Goal: Book appointment/travel/reservation

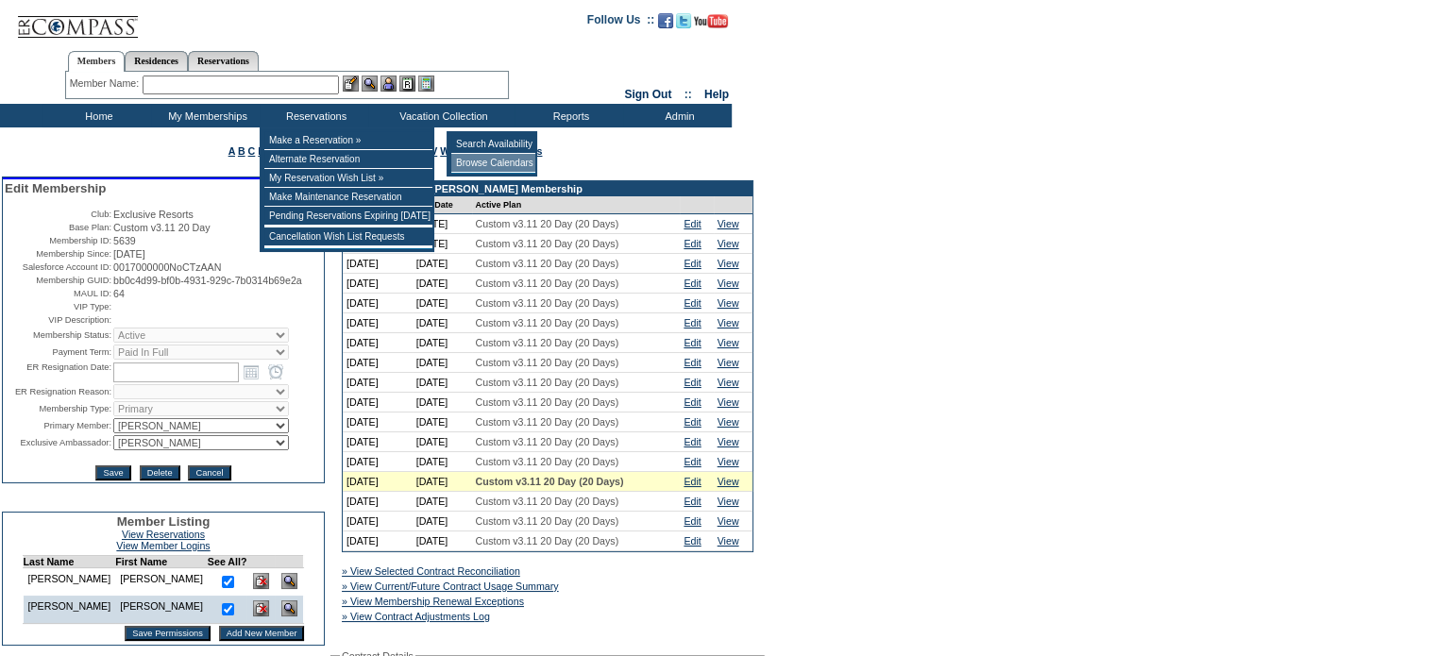
click at [497, 164] on td "Browse Calendars" at bounding box center [493, 163] width 84 height 19
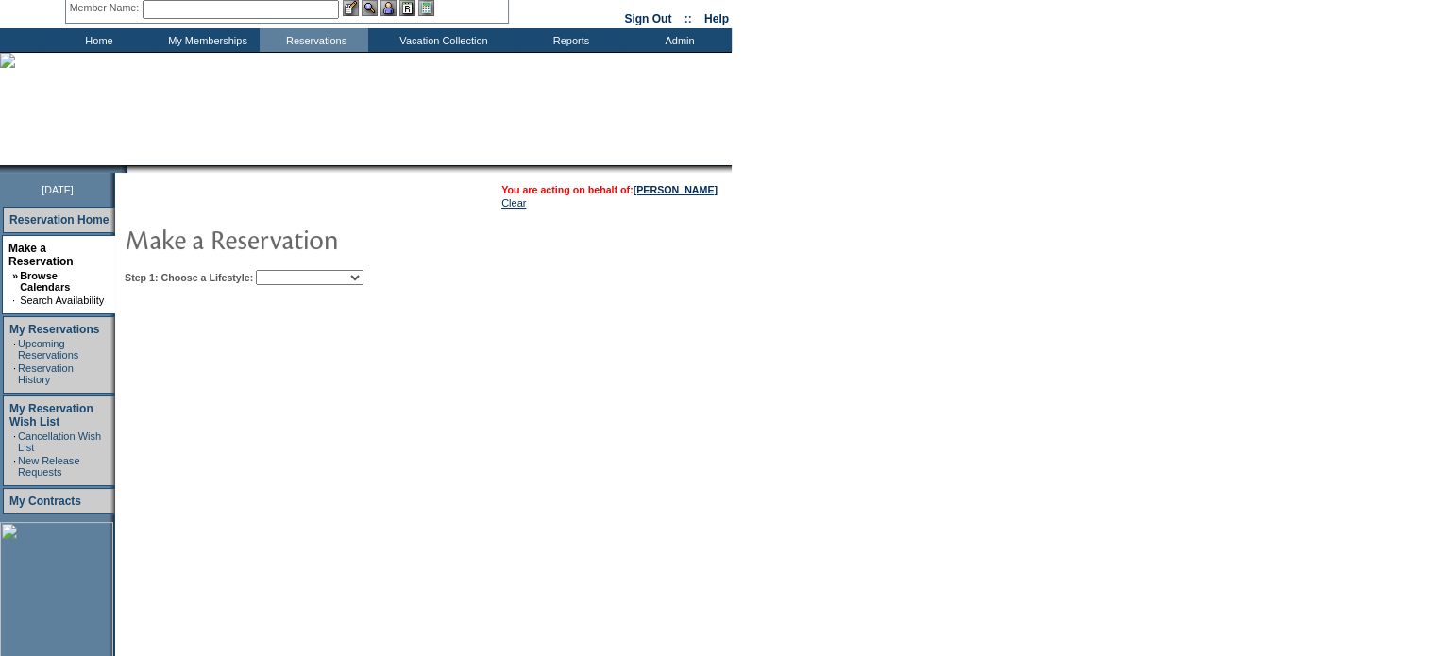
scroll to position [189, 0]
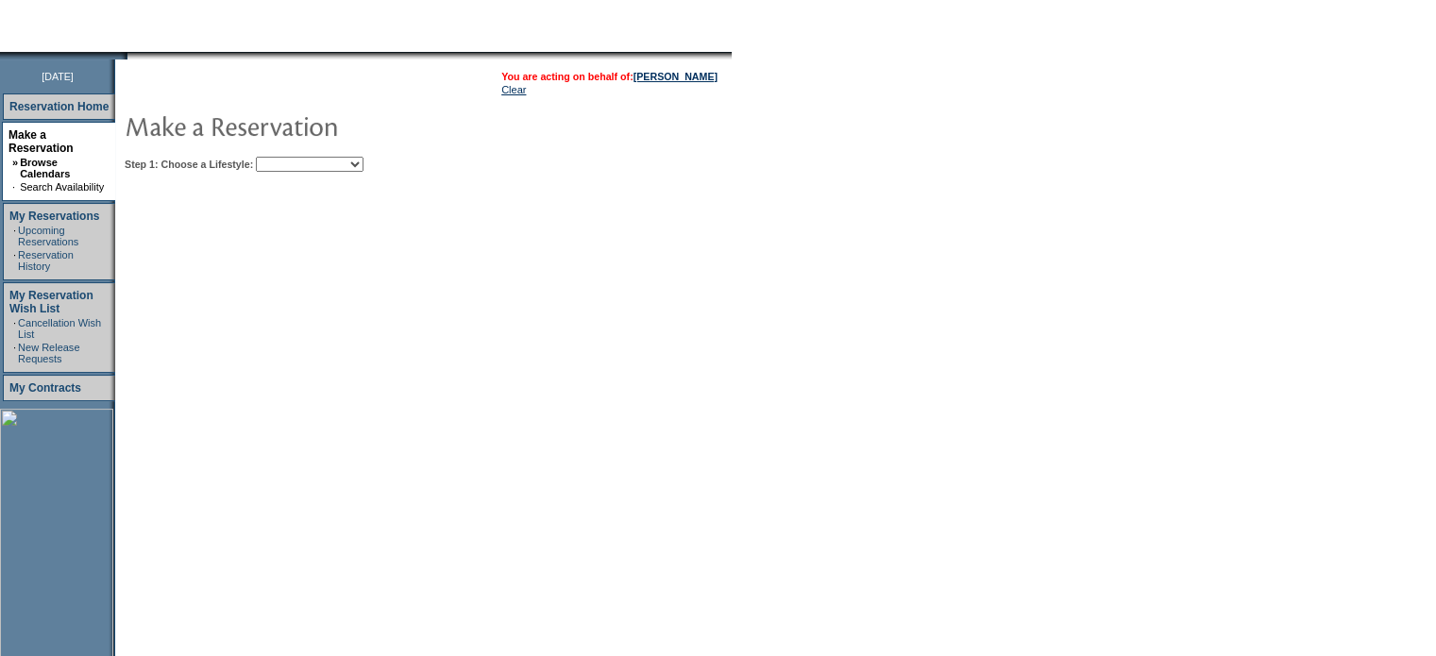
click at [363, 160] on select "My Favorites Beach Leisure Metropolitan Mountain OIAL for Adventure OIAL for Co…" at bounding box center [310, 164] width 108 height 15
select select "Mountain"
click at [288, 157] on select "My Favorites Beach Leisure Metropolitan Mountain OIAL for Adventure OIAL for Co…" at bounding box center [310, 164] width 108 height 15
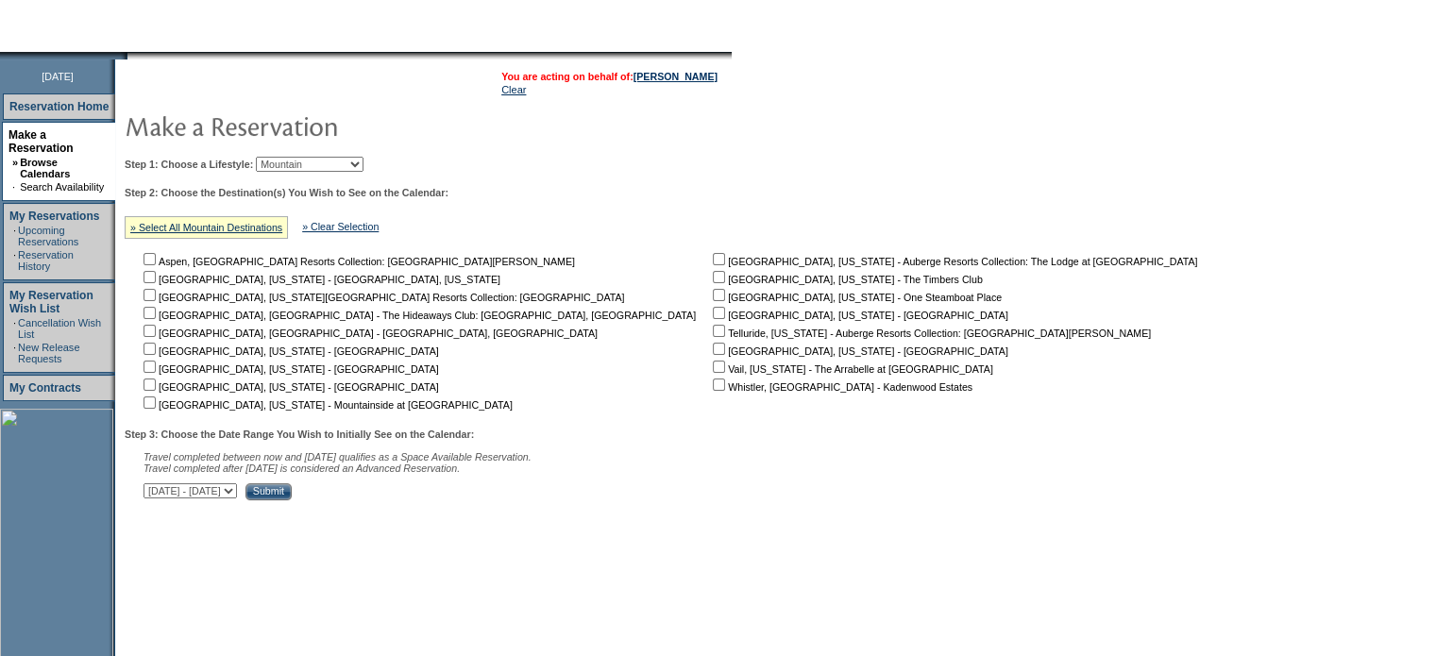
click at [155, 387] on input "checkbox" at bounding box center [149, 385] width 12 height 12
checkbox input "true"
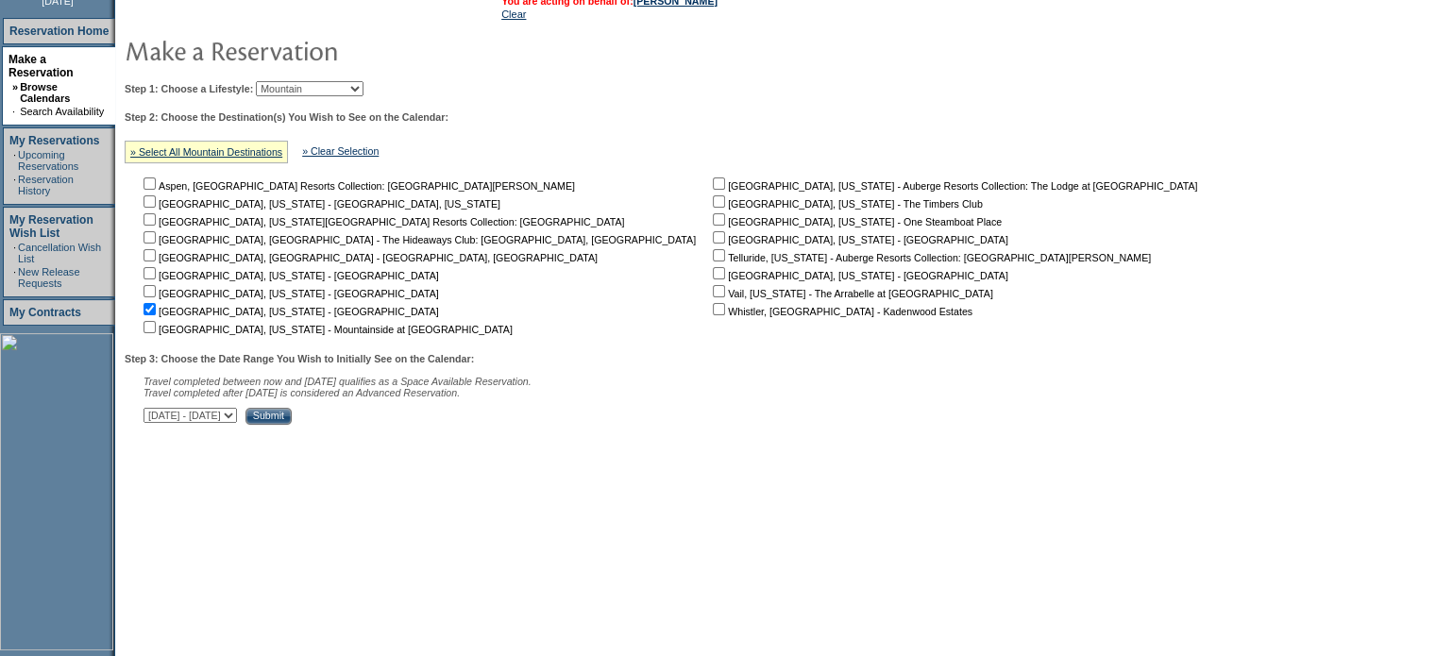
scroll to position [352, 0]
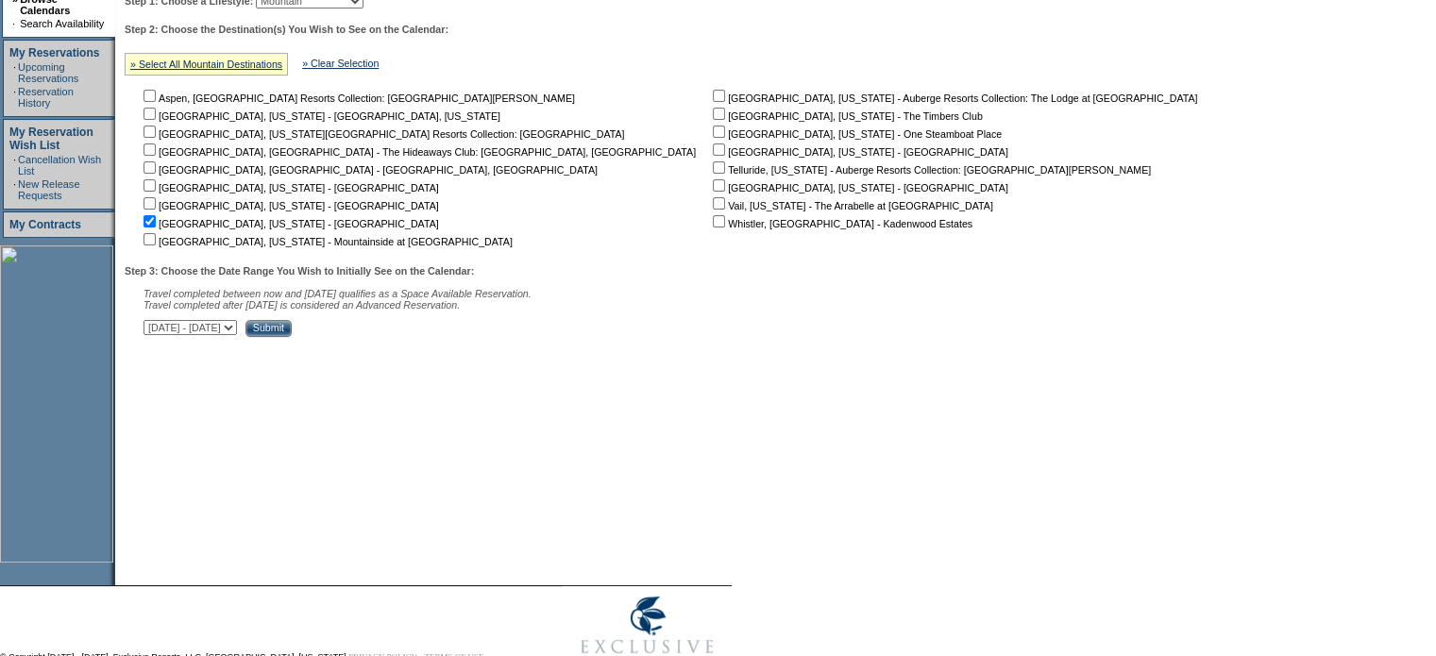
click at [292, 330] on input "Submit" at bounding box center [268, 328] width 46 height 17
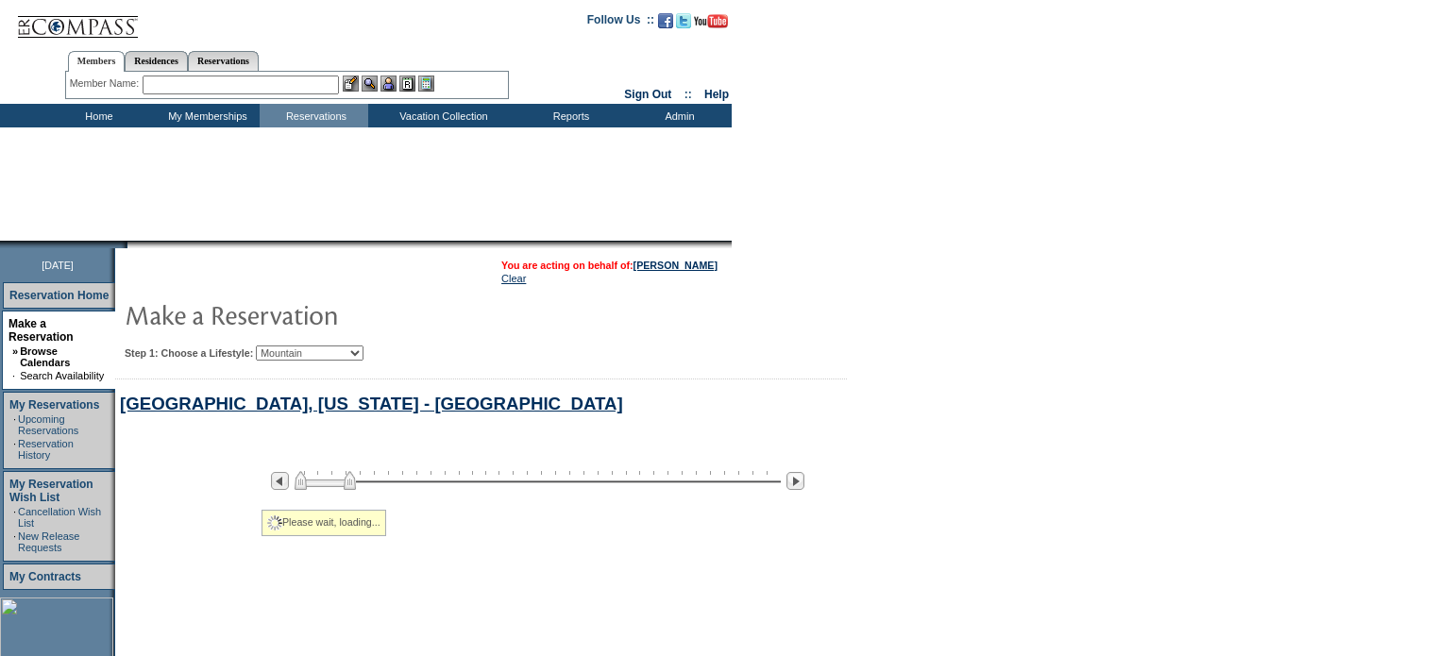
scroll to position [335, 0]
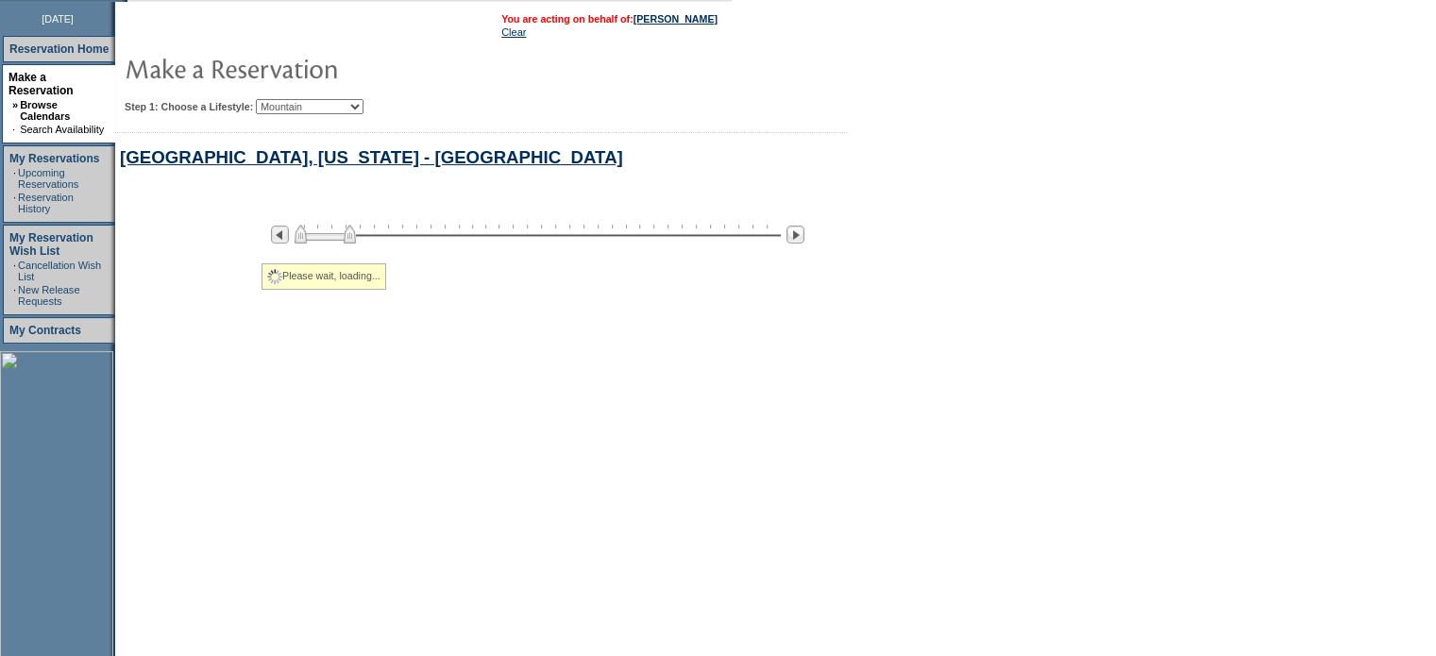
select select "Mountain"
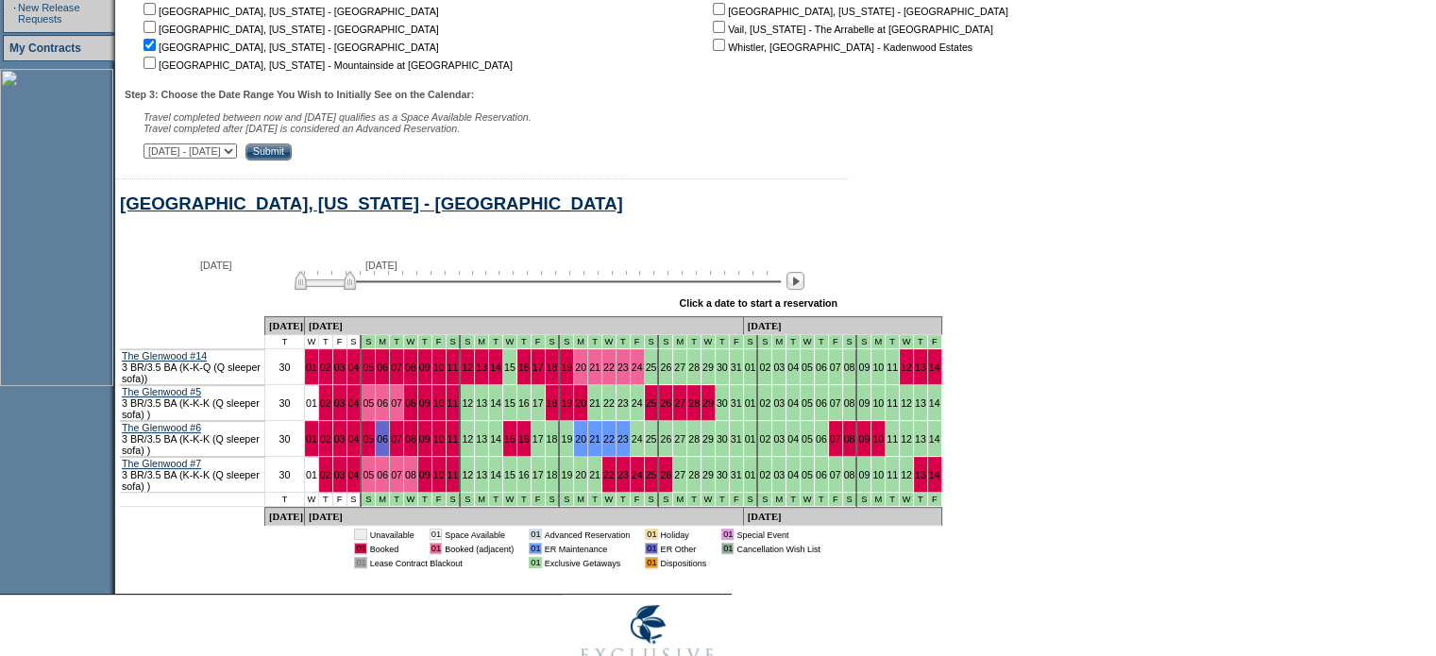
scroll to position [575, 0]
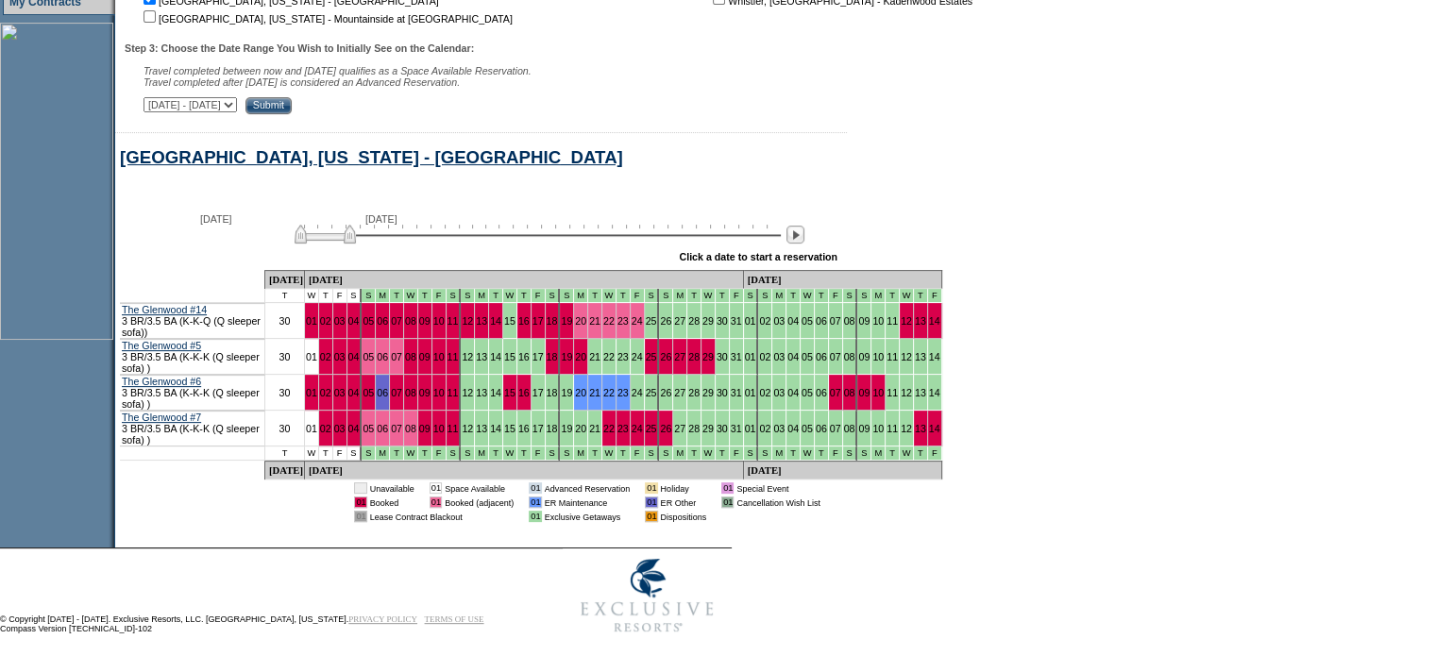
click at [588, 360] on td "21" at bounding box center [595, 357] width 14 height 36
click at [589, 356] on link "21" at bounding box center [594, 356] width 11 height 11
